Goal: Task Accomplishment & Management: Use online tool/utility

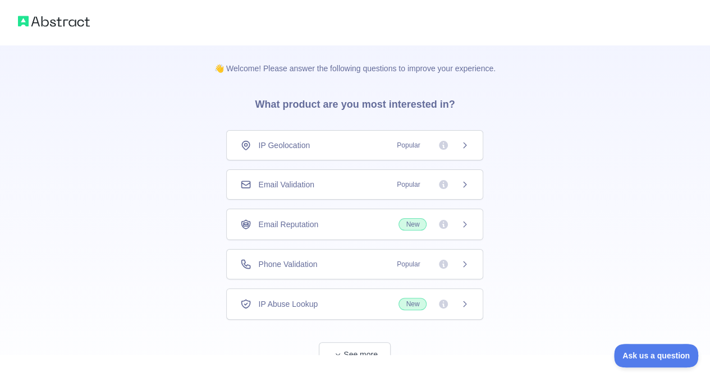
click at [299, 266] on span "Phone Validation" at bounding box center [287, 264] width 59 height 11
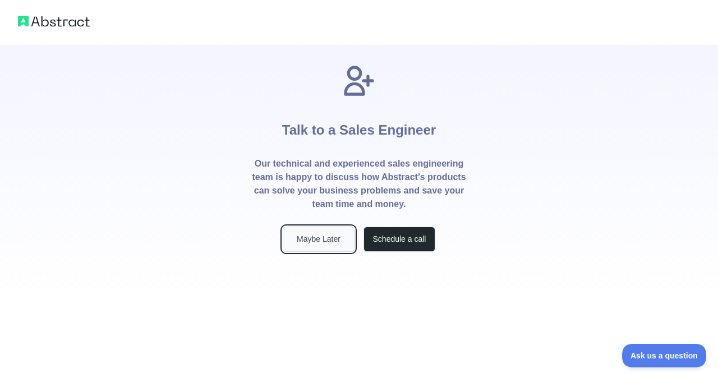
click at [328, 242] on button "Maybe Later" at bounding box center [319, 239] width 72 height 25
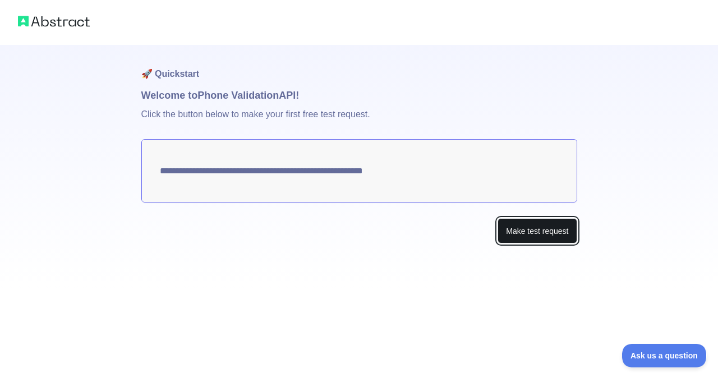
click at [519, 235] on button "Make test request" at bounding box center [537, 230] width 79 height 25
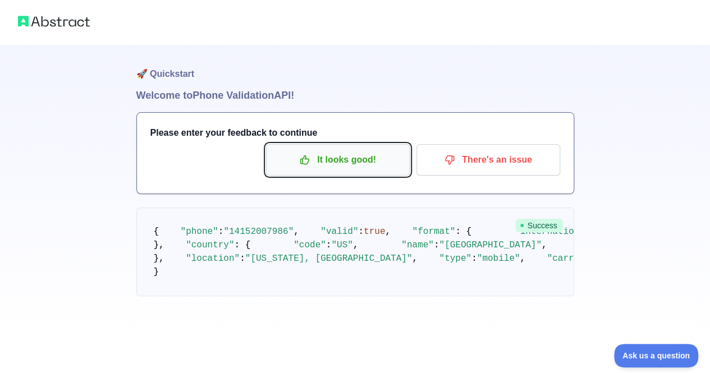
click at [367, 159] on p "It looks good!" at bounding box center [337, 159] width 127 height 19
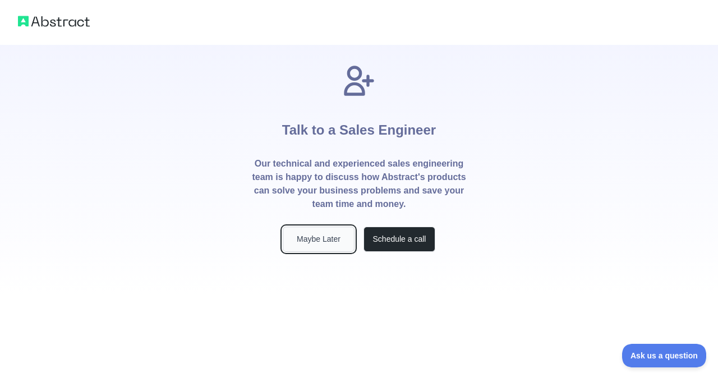
click at [329, 241] on button "Maybe Later" at bounding box center [319, 239] width 72 height 25
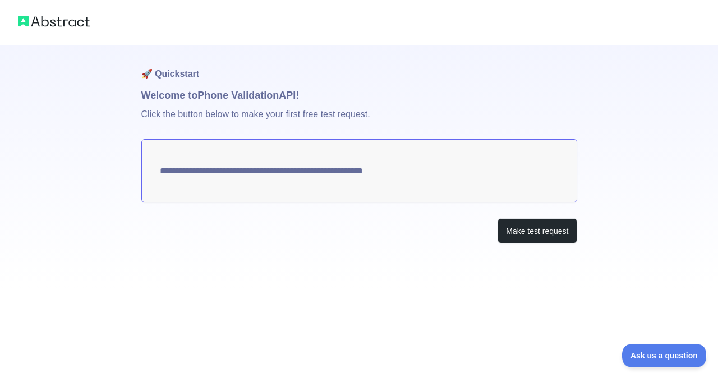
click at [425, 165] on textarea "**********" at bounding box center [359, 170] width 436 height 63
